Goal: Information Seeking & Learning: Find specific fact

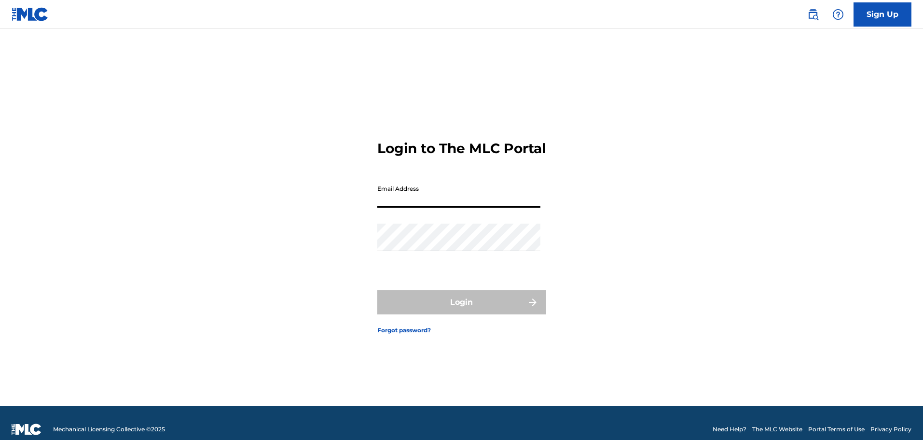
type input "[EMAIL_ADDRESS][DOMAIN_NAME]"
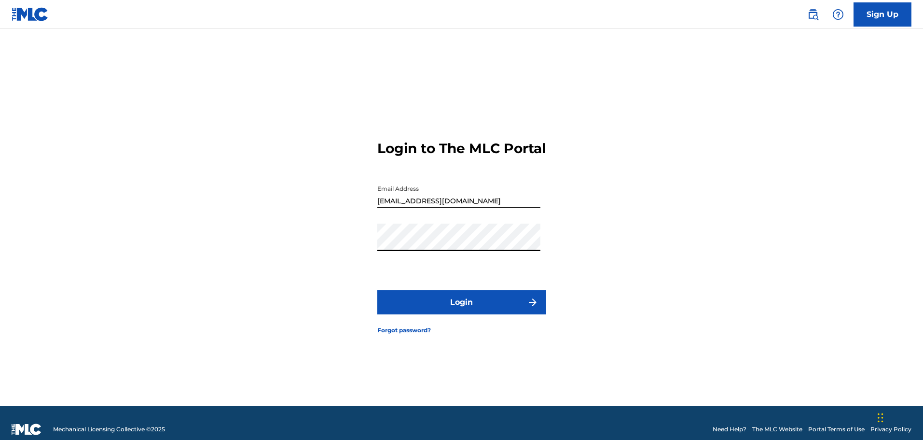
click at [377, 290] on button "Login" at bounding box center [461, 302] width 169 height 24
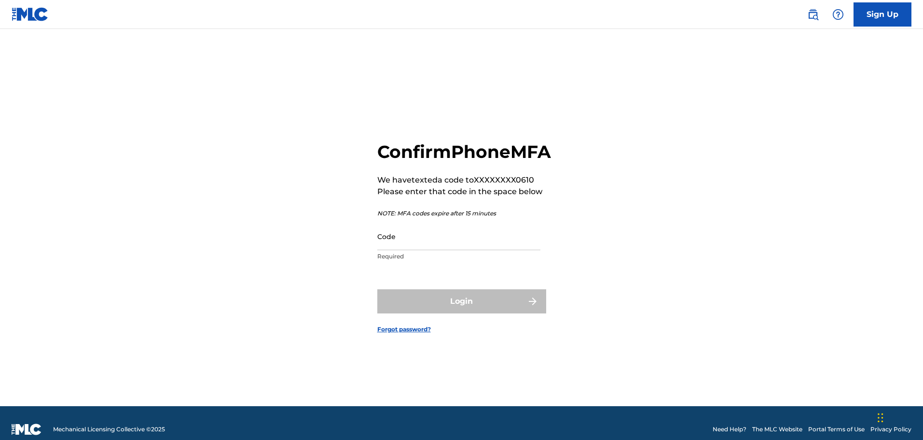
click at [427, 250] on input "Code" at bounding box center [458, 237] width 163 height 28
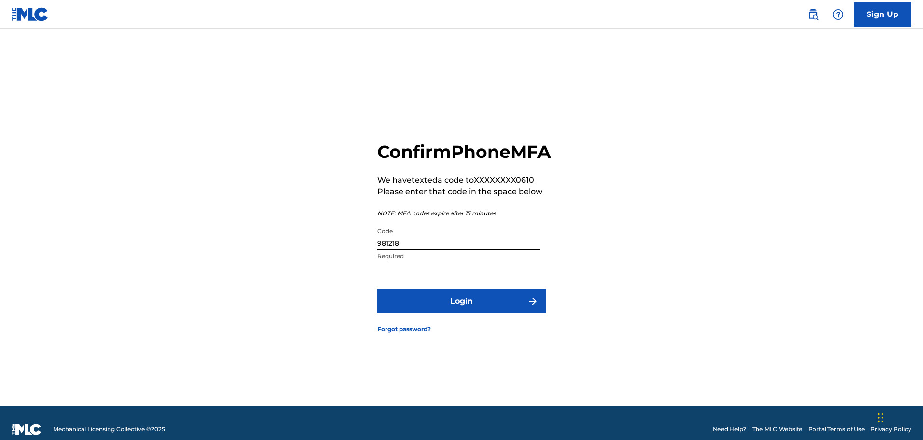
type input "981218"
click at [452, 313] on button "Login" at bounding box center [461, 301] width 169 height 24
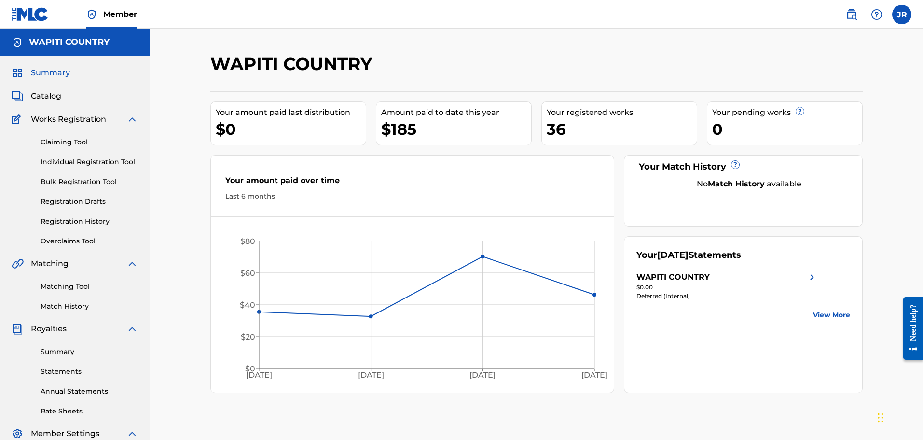
click at [52, 97] on span "Catalog" at bounding box center [46, 96] width 30 height 12
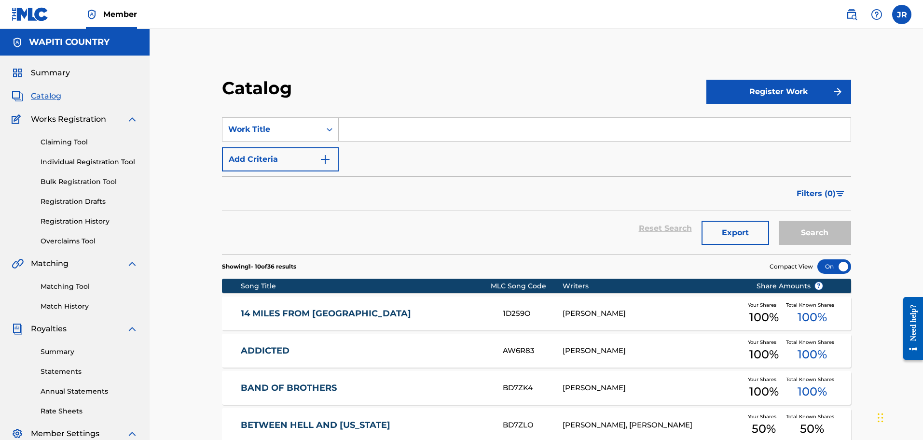
click at [386, 134] on input "Search Form" at bounding box center [595, 129] width 512 height 23
type input "word on the street"
click at [779, 221] on button "Search" at bounding box center [815, 233] width 72 height 24
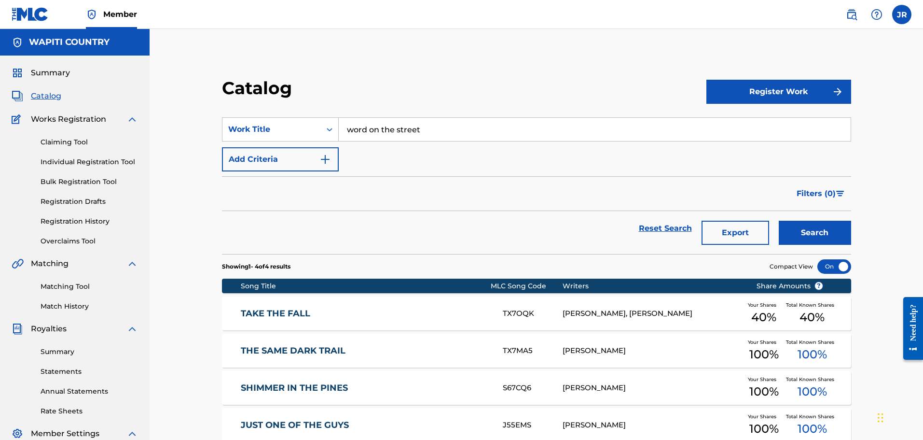
drag, startPoint x: 420, startPoint y: 129, endPoint x: 338, endPoint y: 130, distance: 82.1
click at [339, 130] on input "word on the street" at bounding box center [595, 129] width 512 height 23
click at [51, 94] on span "Catalog" at bounding box center [46, 96] width 30 height 12
click at [363, 128] on input "Search Form" at bounding box center [595, 129] width 512 height 23
click at [809, 90] on button "Register Work" at bounding box center [779, 92] width 145 height 24
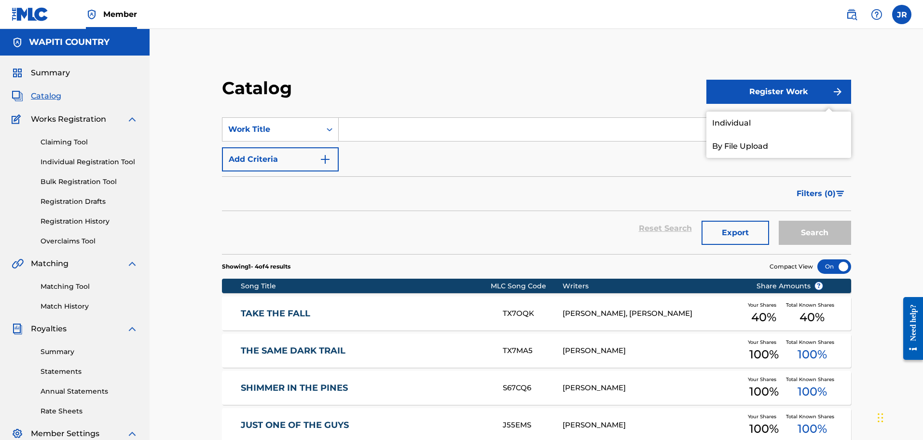
click at [727, 127] on link "Individual" at bounding box center [779, 123] width 145 height 23
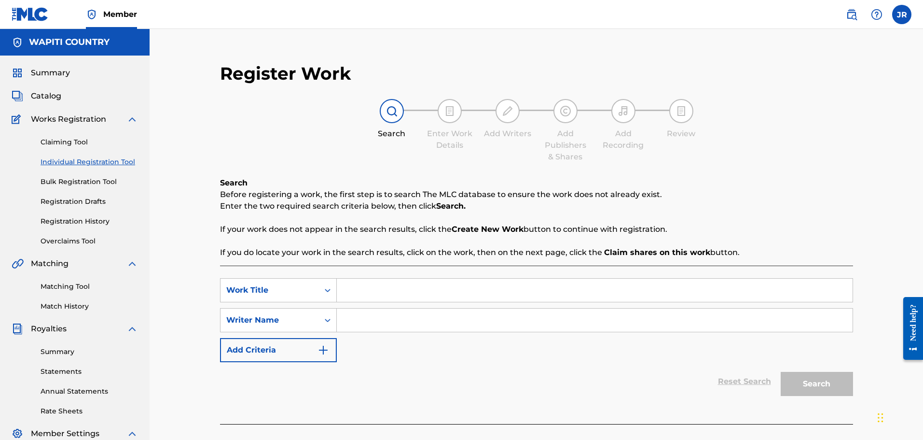
click at [384, 291] on input "Search Form" at bounding box center [595, 290] width 516 height 23
type input "word on the street"
click at [387, 318] on input "Search Form" at bounding box center [595, 319] width 516 height 23
type input "[PERSON_NAME]"
click at [804, 375] on button "Search" at bounding box center [817, 384] width 72 height 24
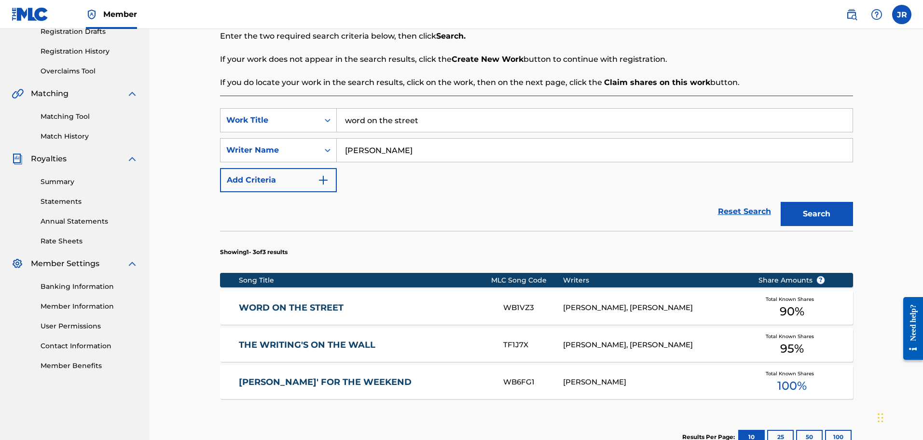
scroll to position [290, 0]
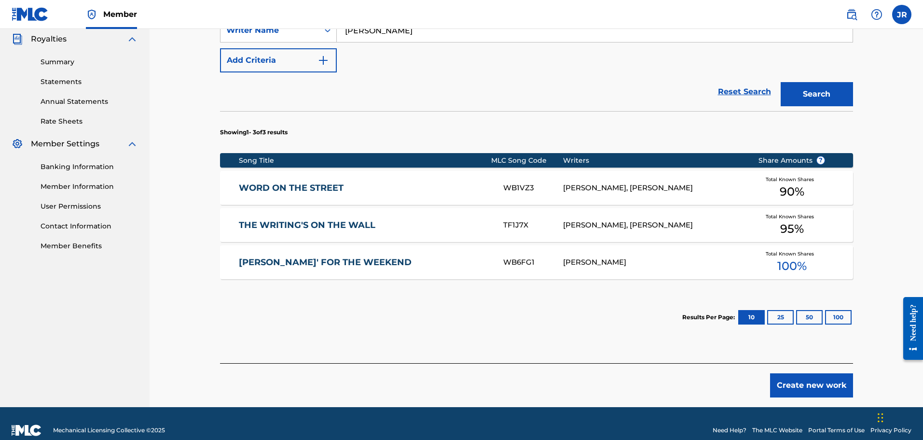
click at [680, 189] on div "[PERSON_NAME], [PERSON_NAME]" at bounding box center [653, 187] width 181 height 11
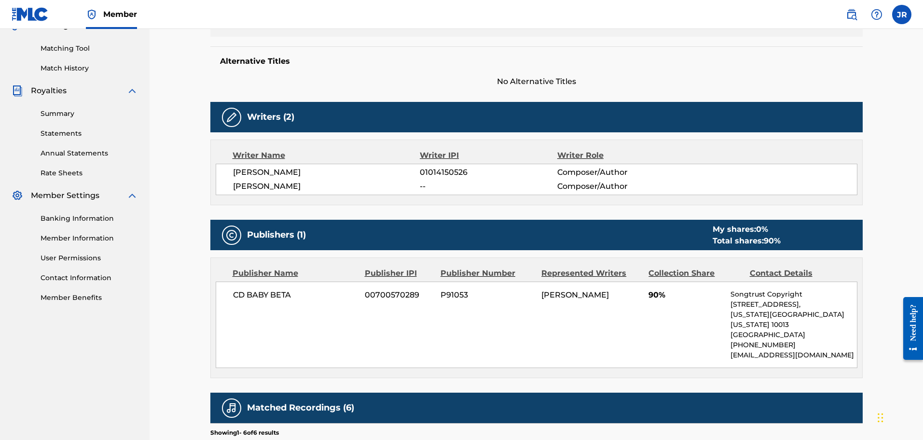
scroll to position [241, 0]
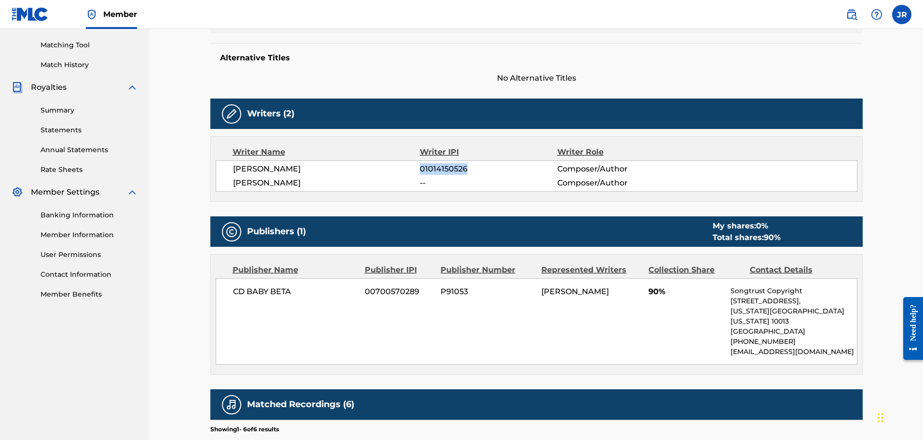
drag, startPoint x: 465, startPoint y: 168, endPoint x: 420, endPoint y: 169, distance: 44.4
click at [420, 169] on span "01014150526" at bounding box center [488, 169] width 137 height 12
copy span "01014150526"
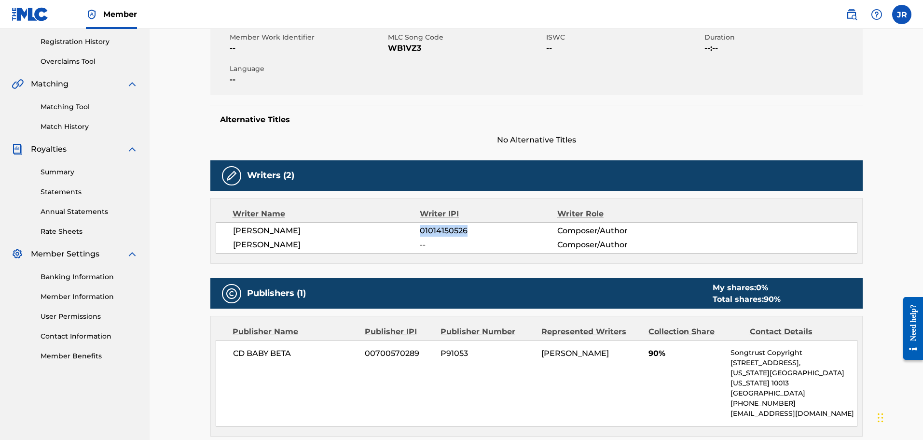
scroll to position [260, 0]
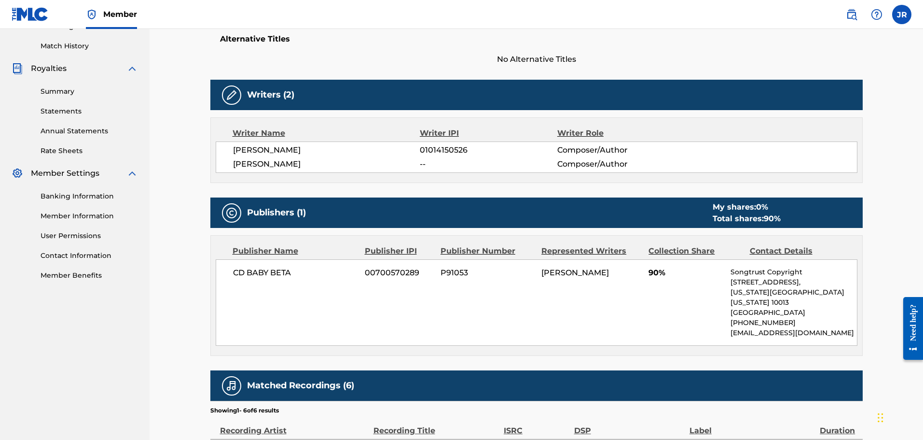
click at [267, 148] on span "[PERSON_NAME]" at bounding box center [326, 150] width 187 height 12
drag, startPoint x: 473, startPoint y: 151, endPoint x: 421, endPoint y: 154, distance: 51.2
click at [421, 154] on span "01014150526" at bounding box center [488, 150] width 137 height 12
copy span "01014150526"
click at [277, 149] on span "[PERSON_NAME]" at bounding box center [326, 150] width 187 height 12
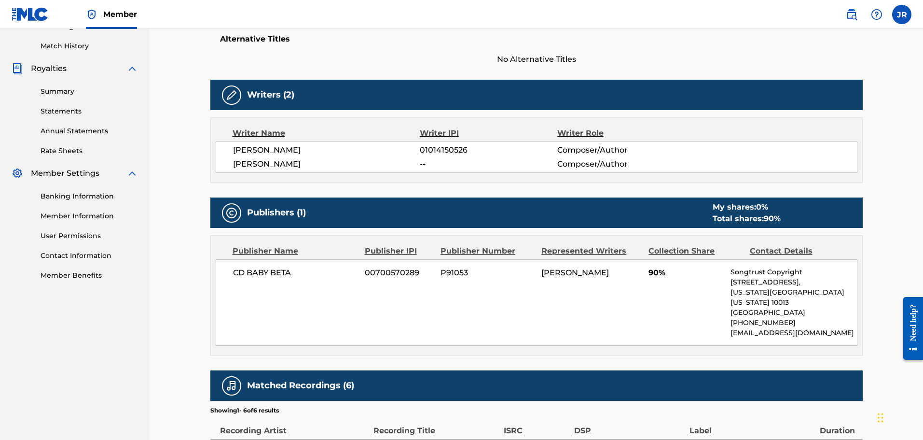
click at [449, 150] on span "01014150526" at bounding box center [488, 150] width 137 height 12
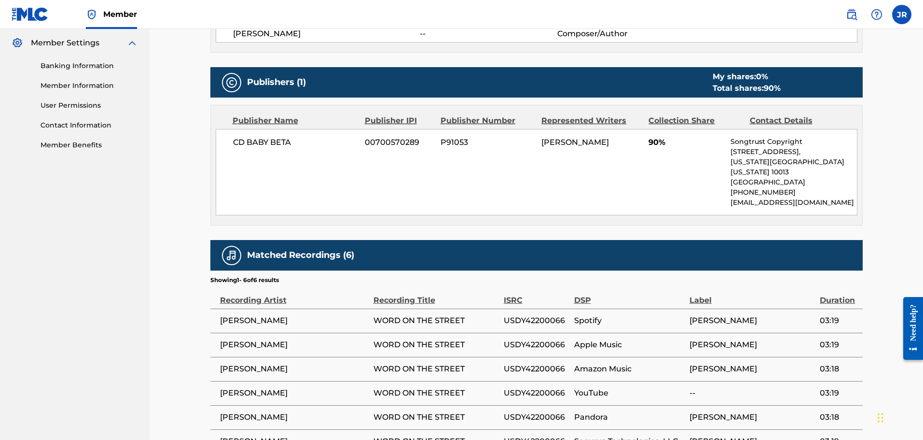
scroll to position [479, 0]
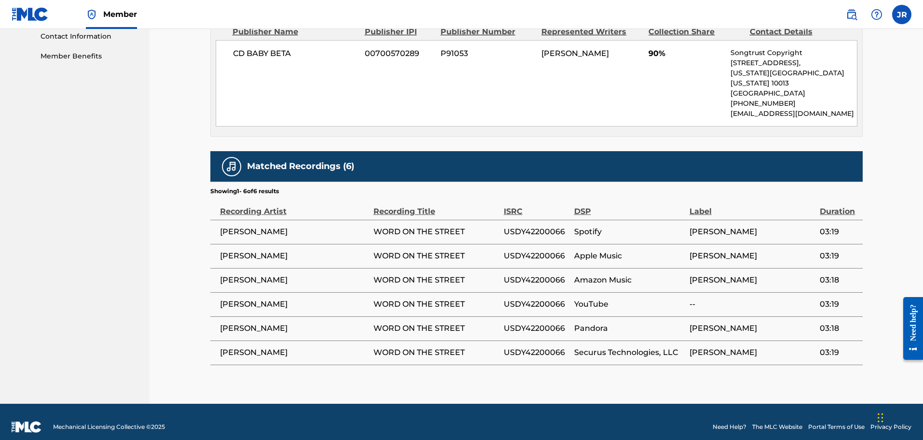
click at [719, 226] on span "[PERSON_NAME]" at bounding box center [753, 232] width 126 height 12
copy span "[PERSON_NAME]"
click at [719, 226] on span "[PERSON_NAME]" at bounding box center [753, 232] width 126 height 12
click at [697, 202] on div "Label" at bounding box center [753, 206] width 126 height 22
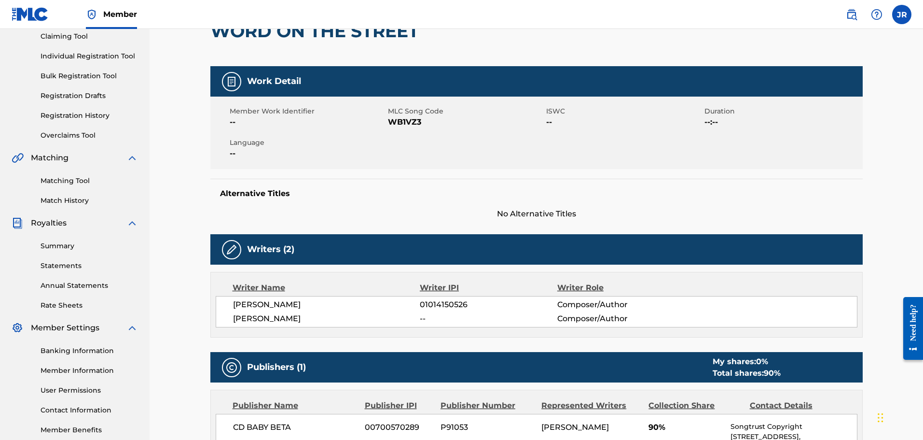
scroll to position [0, 0]
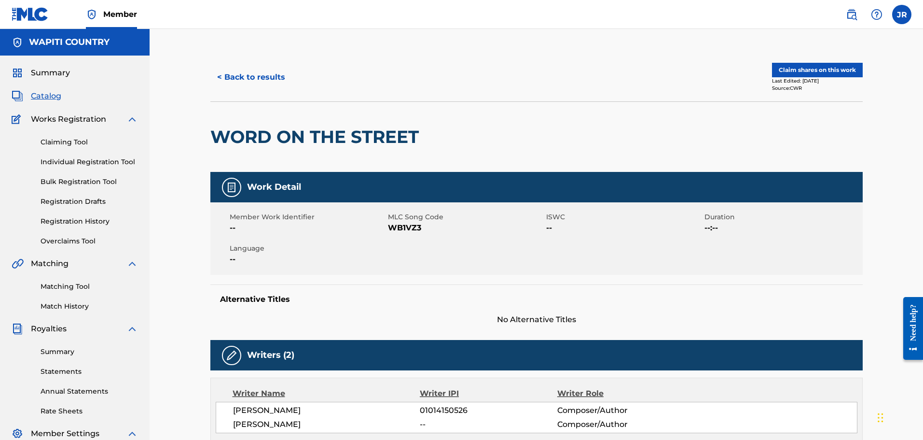
click at [247, 83] on button "< Back to results" at bounding box center [251, 77] width 82 height 24
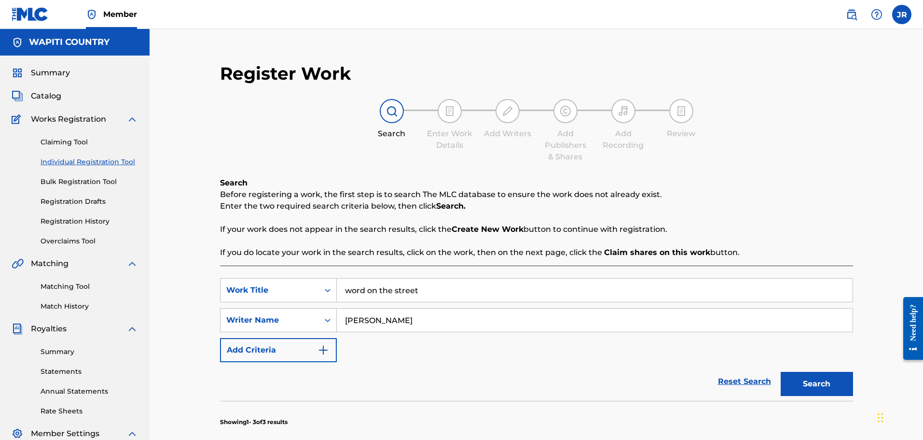
scroll to position [159, 0]
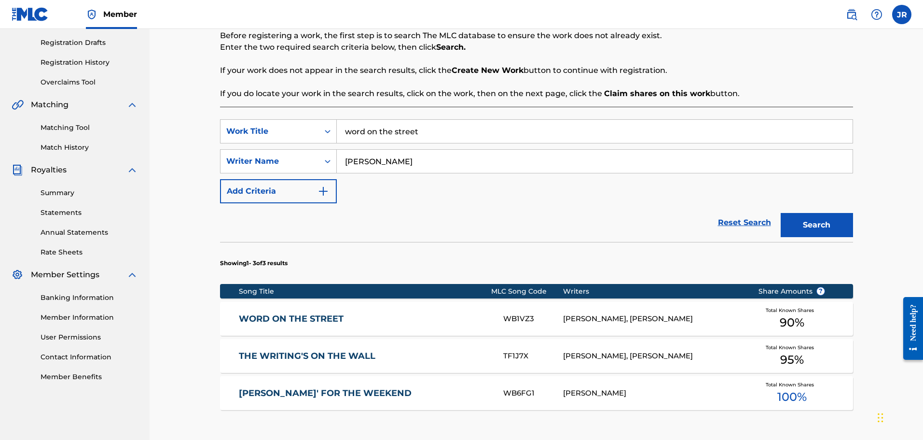
click at [590, 394] on div "[PERSON_NAME]" at bounding box center [653, 393] width 181 height 11
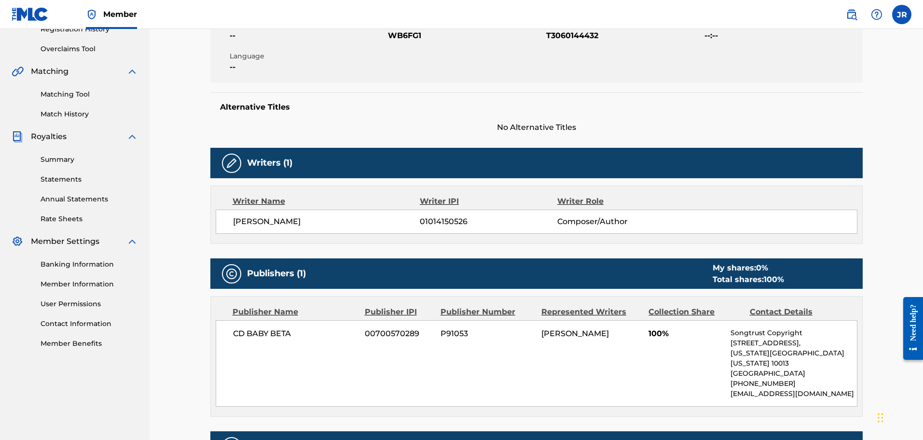
scroll to position [193, 0]
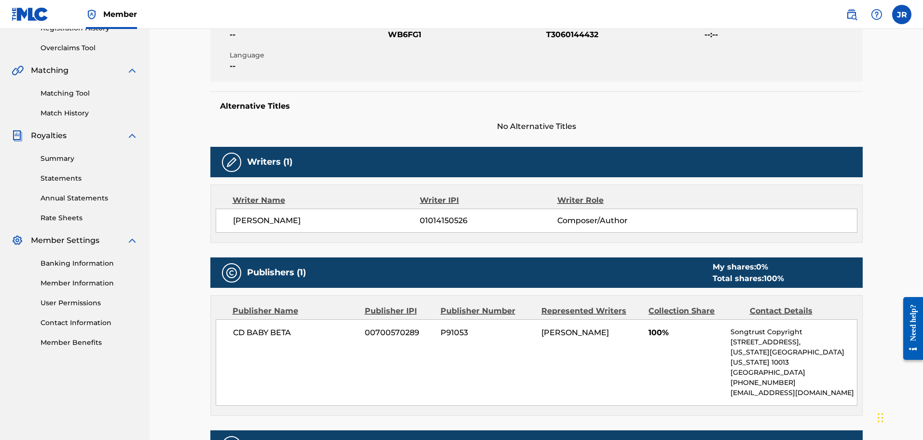
click at [417, 334] on span "00700570289" at bounding box center [399, 333] width 69 height 12
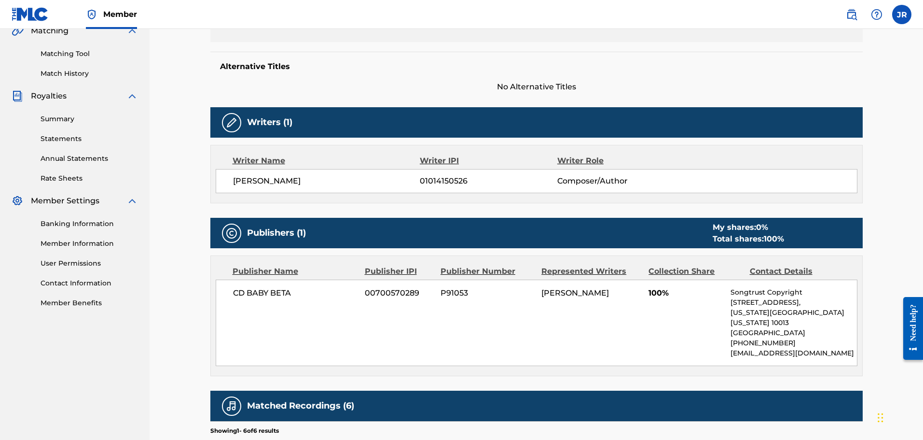
scroll to position [182, 0]
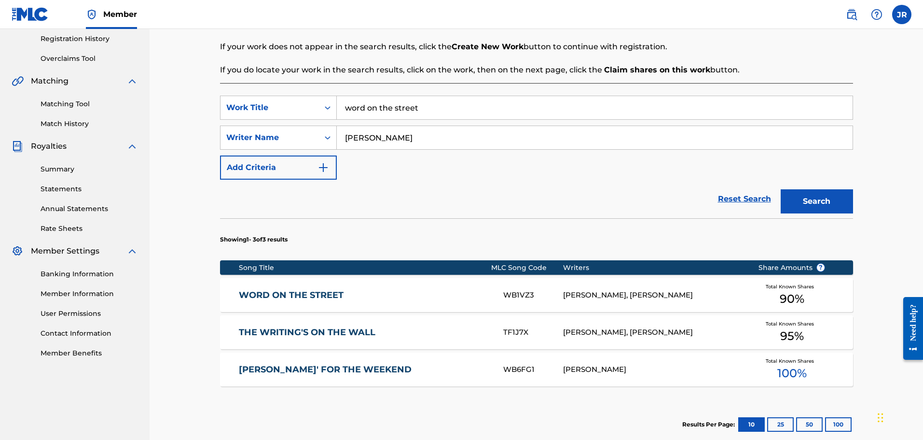
click at [600, 369] on div "[PERSON_NAME]" at bounding box center [653, 369] width 181 height 11
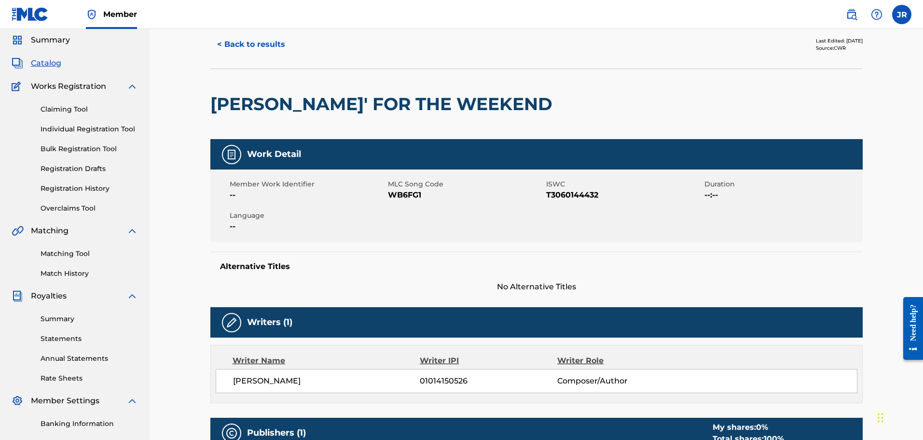
scroll to position [193, 0]
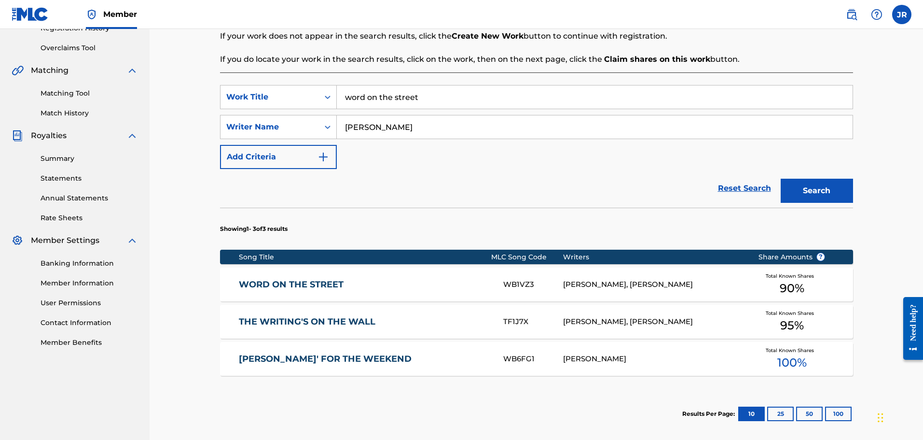
click at [611, 320] on div "[PERSON_NAME], [PERSON_NAME]" at bounding box center [653, 321] width 181 height 11
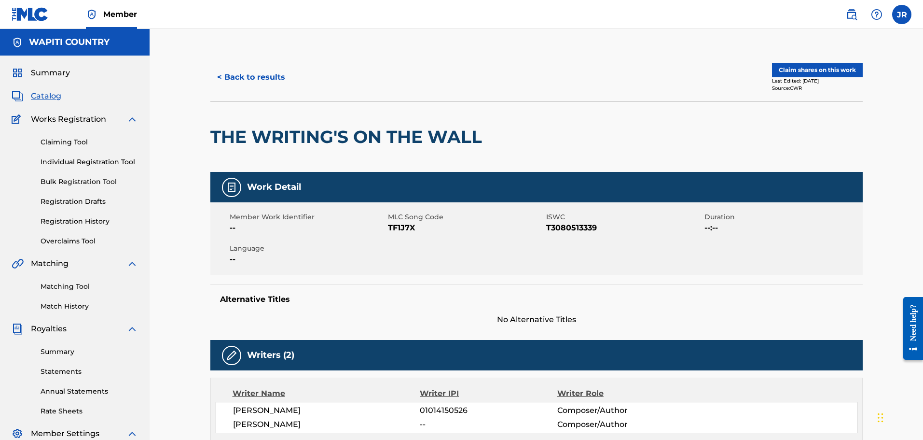
click at [43, 96] on span "Catalog" at bounding box center [46, 96] width 30 height 12
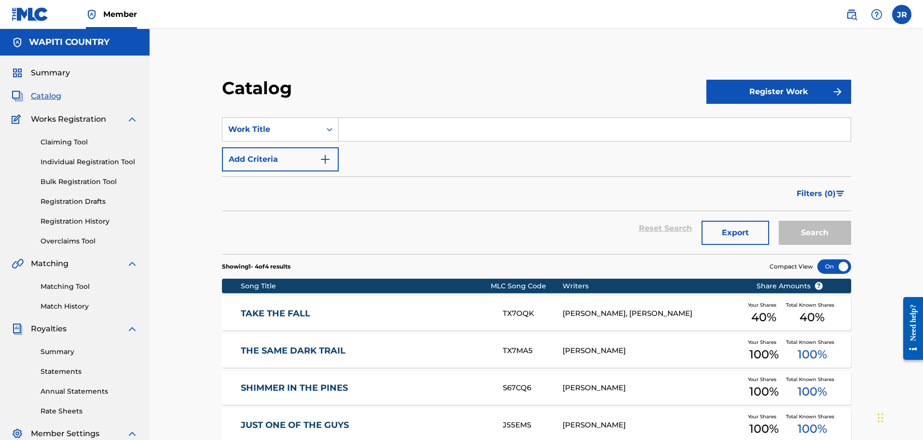
click at [293, 349] on link "THE SAME DARK TRAIL" at bounding box center [365, 350] width 249 height 11
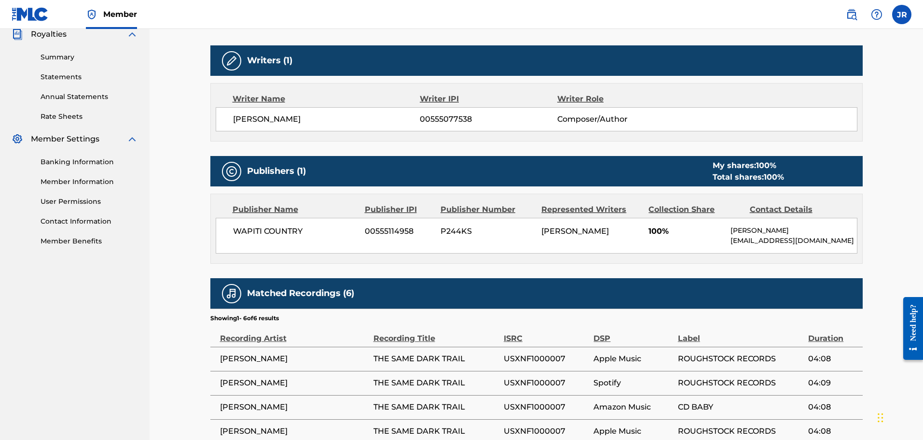
scroll to position [338, 0]
